Goal: Information Seeking & Learning: Learn about a topic

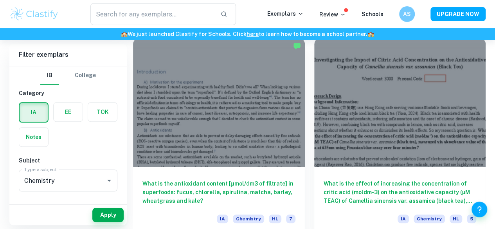
scroll to position [228, 0]
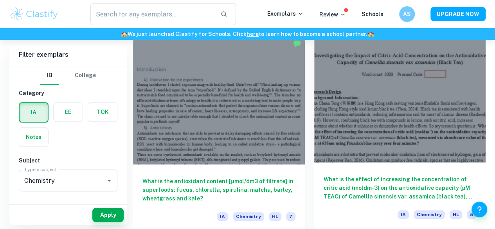
click at [314, 162] on div "What is the effect of increasing the concentration of critic acid (moldm-3) on …" at bounding box center [400, 197] width 172 height 70
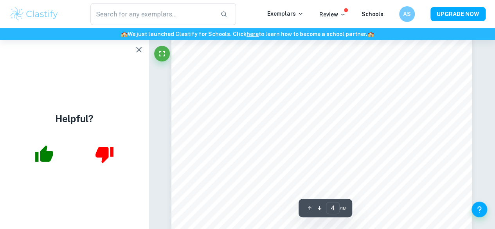
scroll to position [1552, 0]
click at [136, 49] on icon "button" at bounding box center [138, 49] width 9 height 9
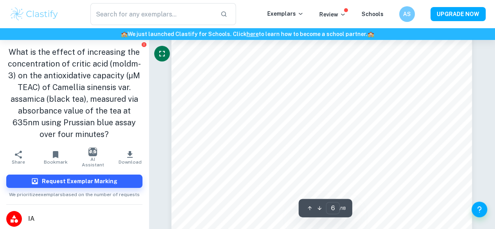
scroll to position [2417, 0]
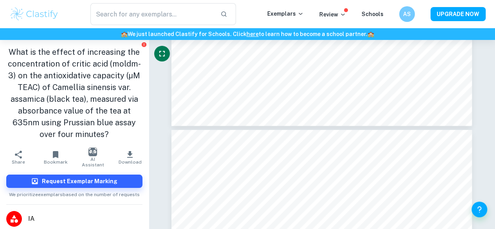
type input "7"
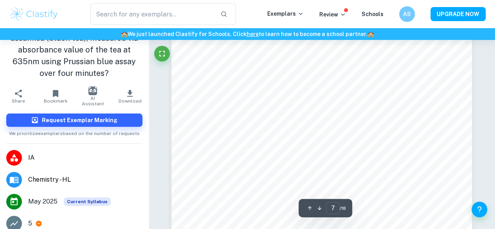
scroll to position [2777, 0]
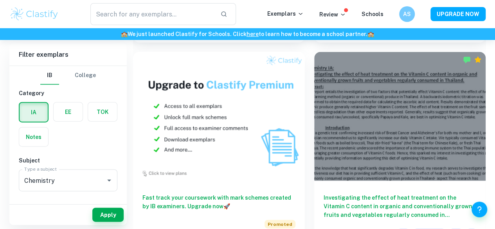
scroll to position [837, 0]
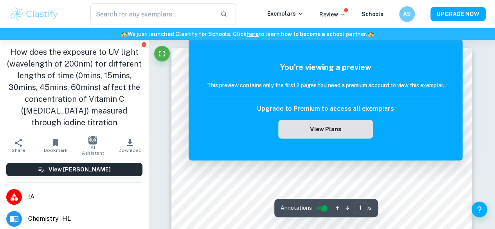
click at [284, 129] on button "View Plans" at bounding box center [325, 129] width 95 height 19
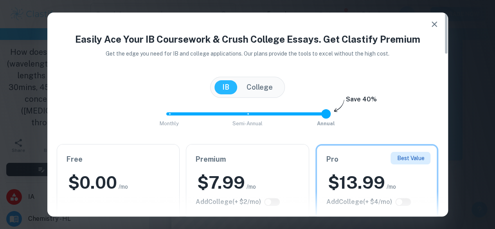
click at [437, 22] on icon "button" at bounding box center [433, 24] width 9 height 9
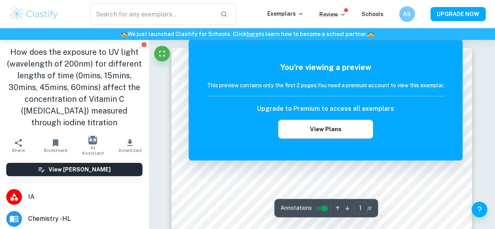
click at [156, 52] on button "Fullscreen" at bounding box center [162, 54] width 16 height 16
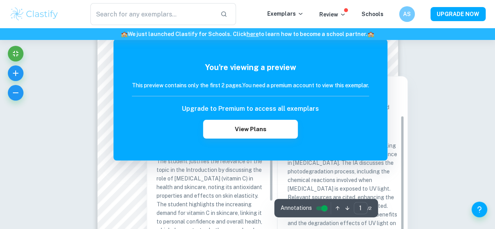
scroll to position [50, 0]
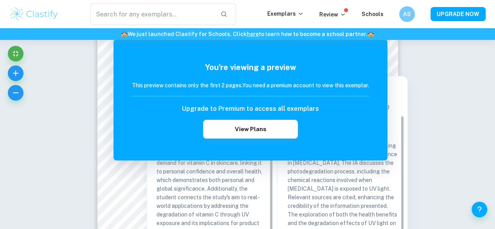
drag, startPoint x: 346, startPoint y: 186, endPoint x: 441, endPoint y: 209, distance: 97.7
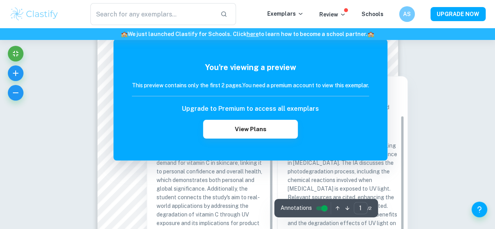
scroll to position [0, 0]
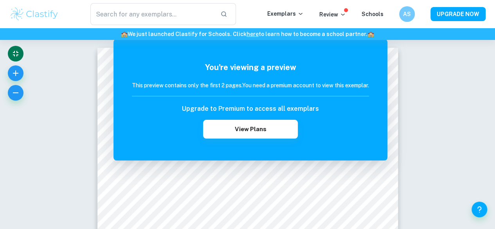
click at [19, 54] on icon "Exit fullscreen" at bounding box center [15, 53] width 9 height 9
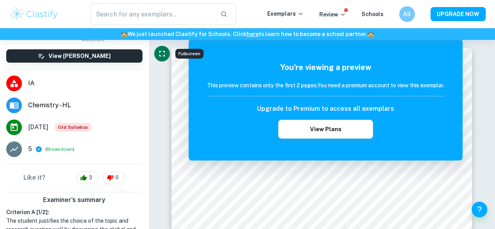
scroll to position [71, 0]
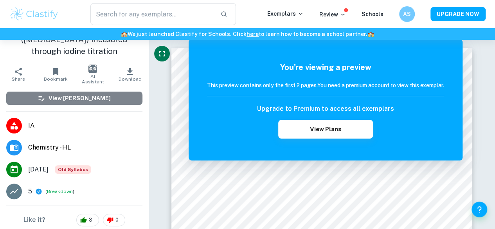
click at [82, 99] on h6 "View [PERSON_NAME]" at bounding box center [79, 98] width 62 height 9
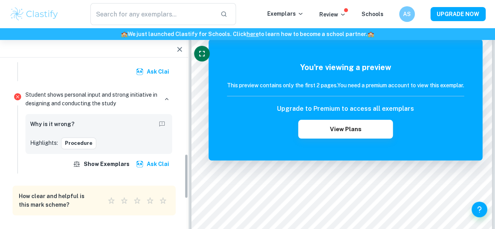
scroll to position [326, 0]
click at [181, 47] on icon "button" at bounding box center [179, 49] width 9 height 9
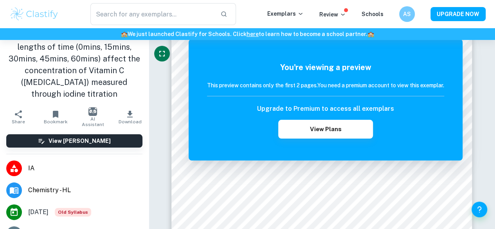
scroll to position [0, 0]
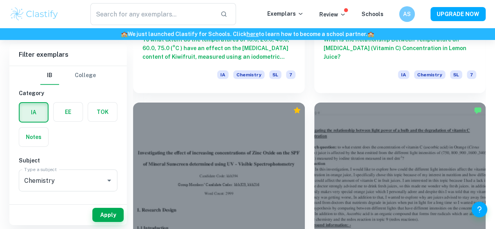
scroll to position [1203, 0]
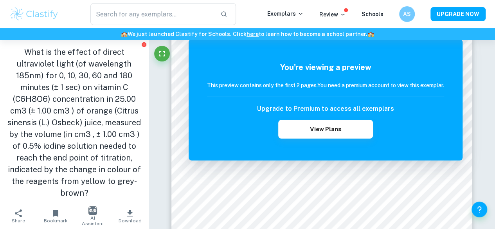
click at [57, 64] on h1 "What is the effect of direct ultraviolet light (of wavelength 185nm) for 0, 10,…" at bounding box center [74, 122] width 136 height 152
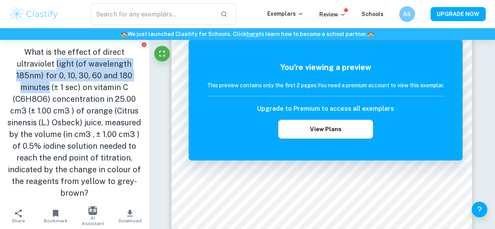
drag, startPoint x: 57, startPoint y: 64, endPoint x: 37, endPoint y: 89, distance: 32.2
click at [37, 89] on h1 "What is the effect of direct ultraviolet light (of wavelength 185nm) for 0, 10,…" at bounding box center [74, 122] width 136 height 152
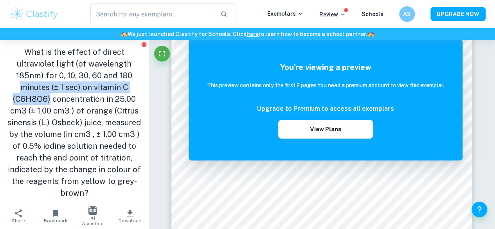
drag, startPoint x: 37, startPoint y: 89, endPoint x: 46, endPoint y: 103, distance: 16.7
click at [46, 103] on h1 "What is the effect of direct ultraviolet light (of wavelength 185nm) for 0, 10,…" at bounding box center [74, 122] width 136 height 152
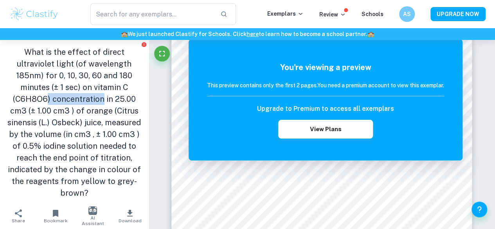
drag, startPoint x: 46, startPoint y: 103, endPoint x: 72, endPoint y: 103, distance: 25.8
click at [72, 103] on h1 "What is the effect of direct ultraviolet light (of wavelength 185nm) for 0, 10,…" at bounding box center [74, 122] width 136 height 152
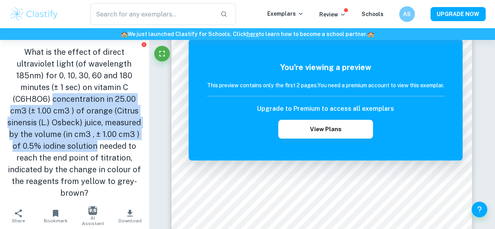
drag, startPoint x: 72, startPoint y: 103, endPoint x: 102, endPoint y: 143, distance: 50.7
click at [102, 143] on h1 "What is the effect of direct ultraviolet light (of wavelength 185nm) for 0, 10,…" at bounding box center [74, 122] width 136 height 152
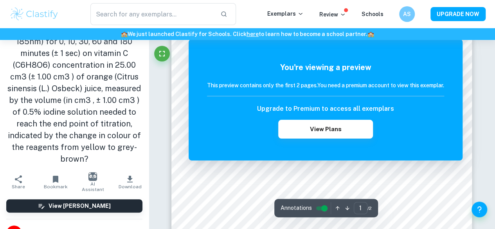
scroll to position [36, 0]
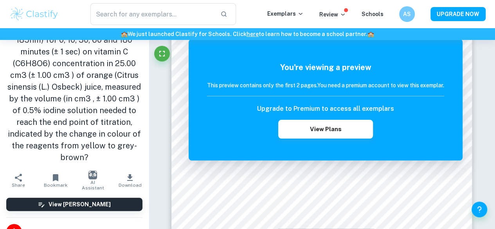
click at [127, 182] on icon "button" at bounding box center [129, 177] width 9 height 9
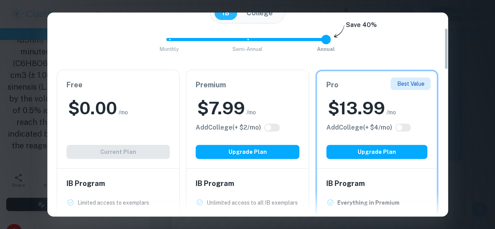
scroll to position [118, 0]
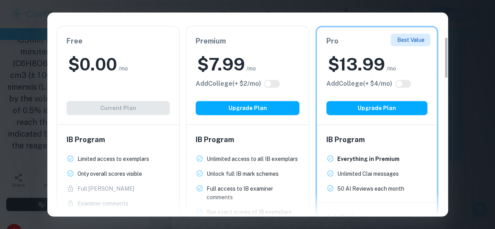
click at [462, 34] on div "Easily Ace Your IB Coursework & Crush College Essays. Get Clastify Premium Get …" at bounding box center [247, 114] width 495 height 229
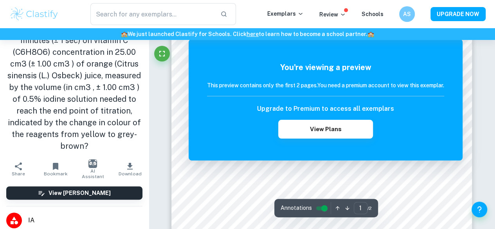
scroll to position [47, 0]
